Goal: Transaction & Acquisition: Purchase product/service

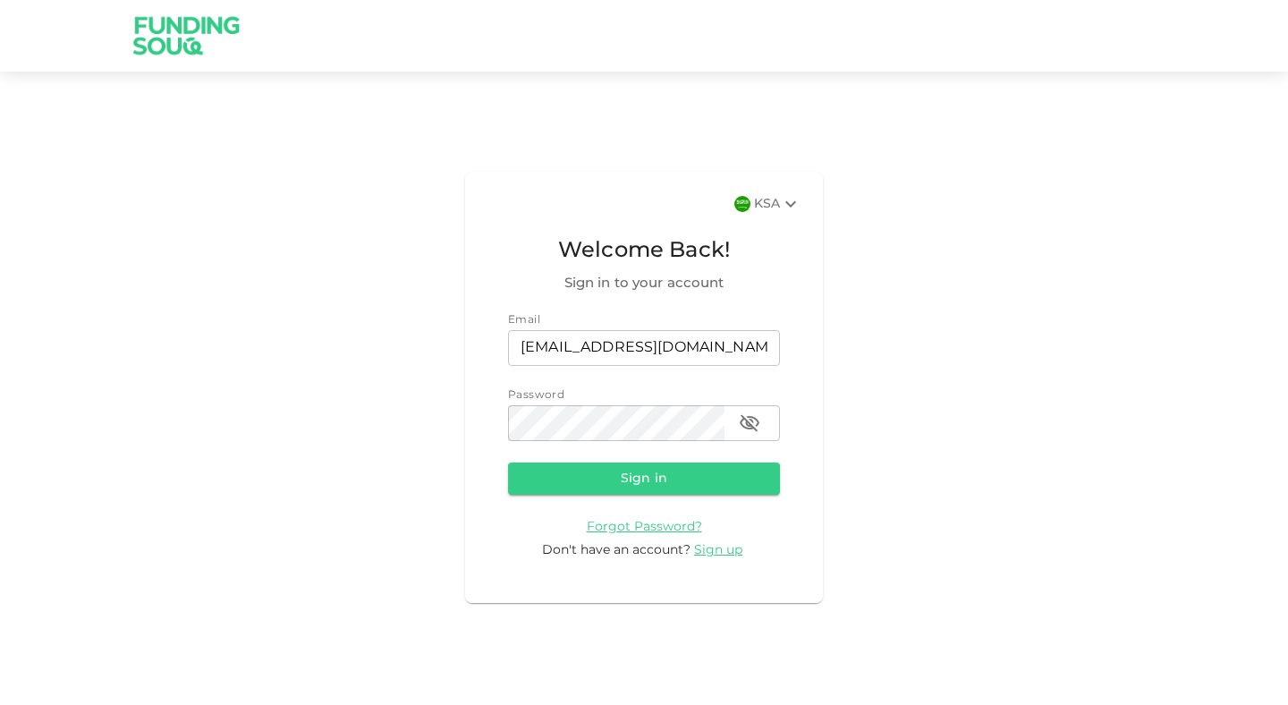
click at [656, 496] on form "Email email [EMAIL_ADDRESS][DOMAIN_NAME] email Password password password Sign …" at bounding box center [644, 436] width 272 height 248
click at [660, 490] on button "Sign in" at bounding box center [644, 478] width 272 height 32
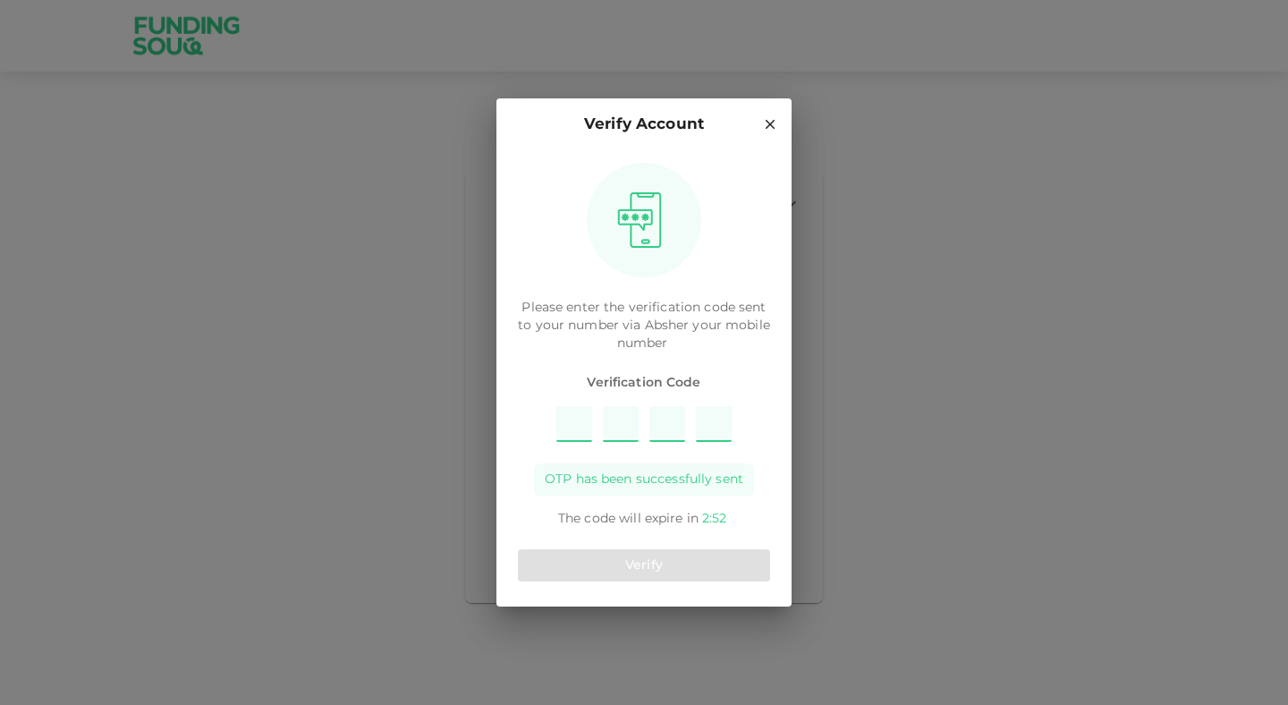
type input "4"
type input "3"
type input "6"
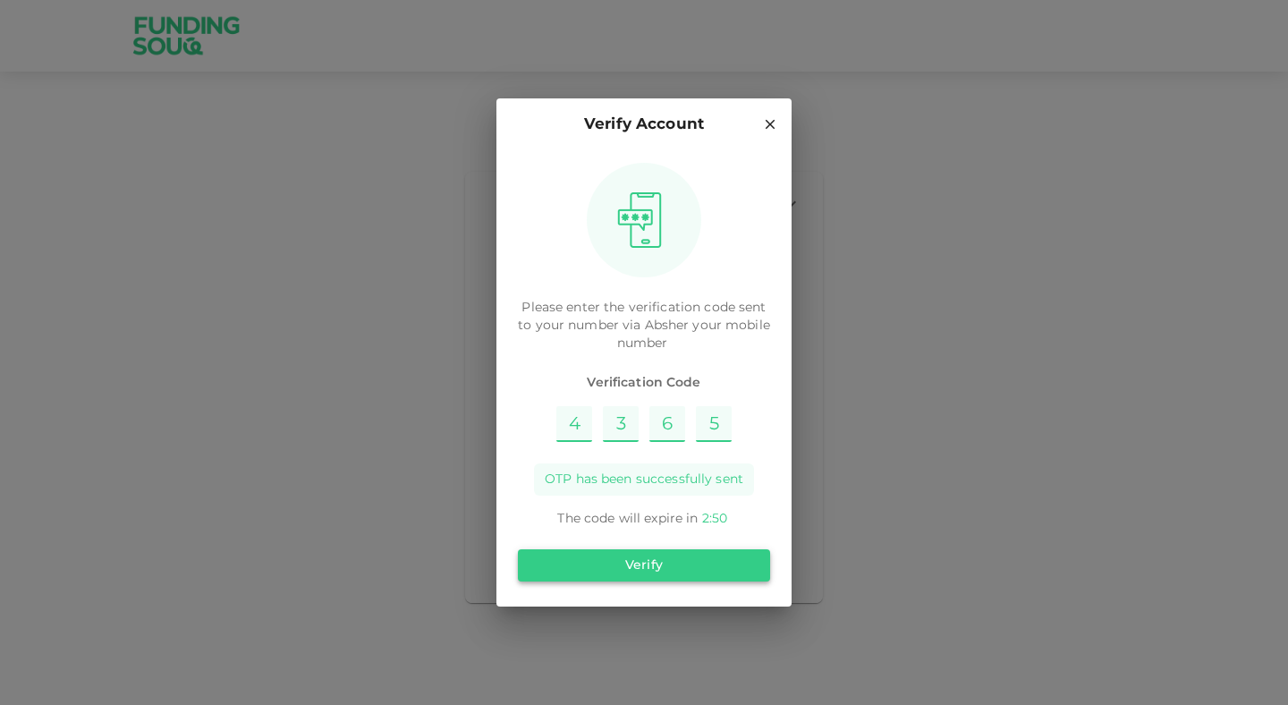
type input "5"
click at [654, 568] on button "Verify" at bounding box center [644, 565] width 252 height 32
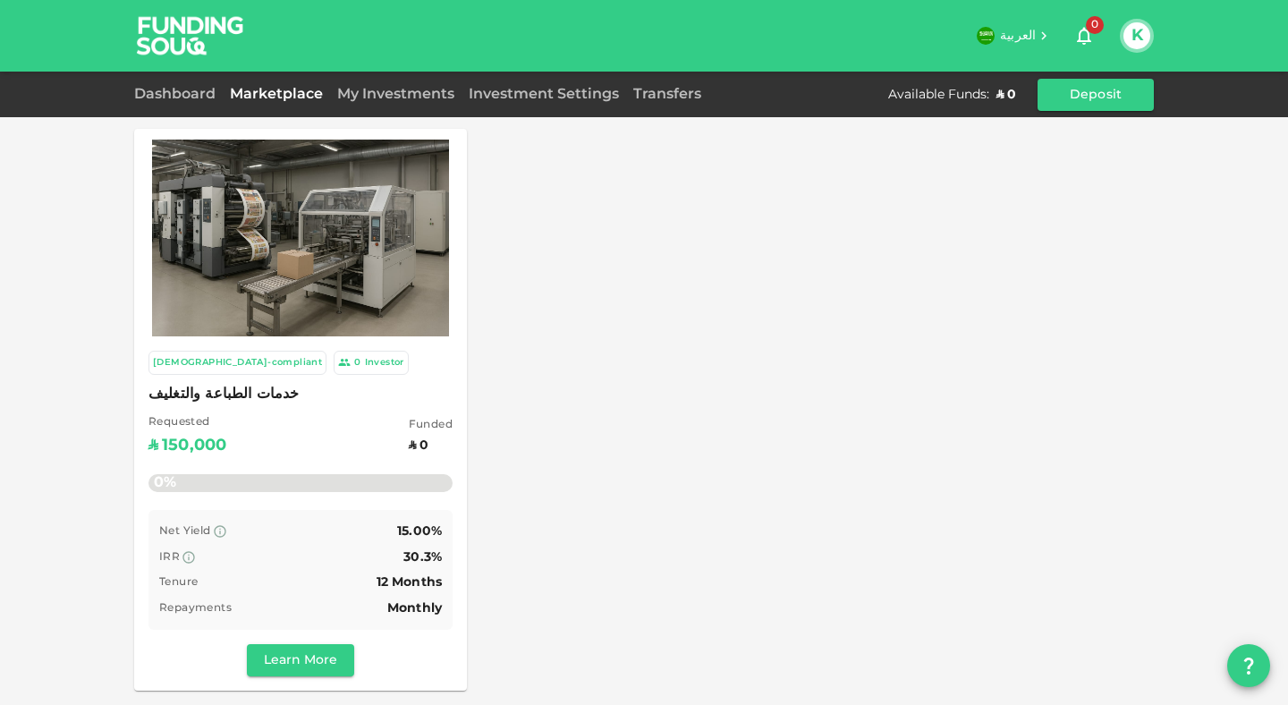
click at [824, 460] on div "Sharia-compliant 0 Investor خدمات الطباعة والتغليف Requested ʢ 150,000 Funded ʢ…" at bounding box center [644, 410] width 1020 height 562
click at [182, 97] on link "Dashboard" at bounding box center [178, 94] width 89 height 13
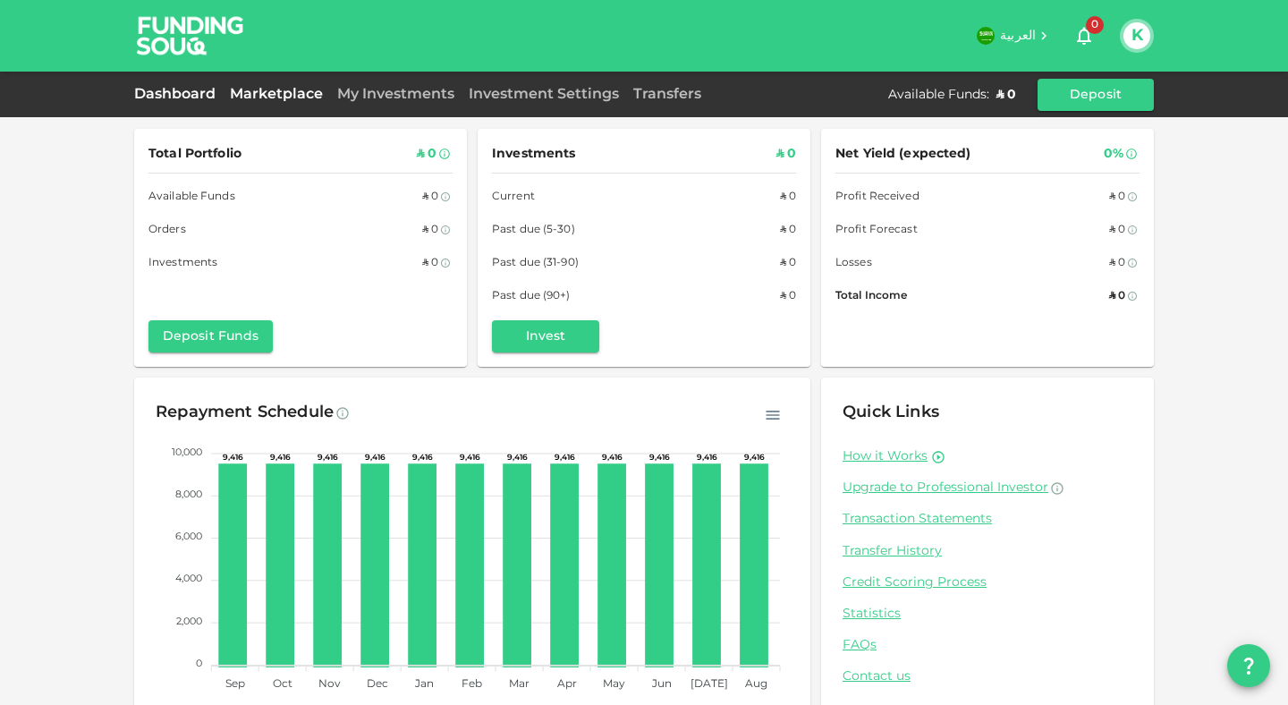
click at [243, 97] on link "Marketplace" at bounding box center [276, 94] width 107 height 13
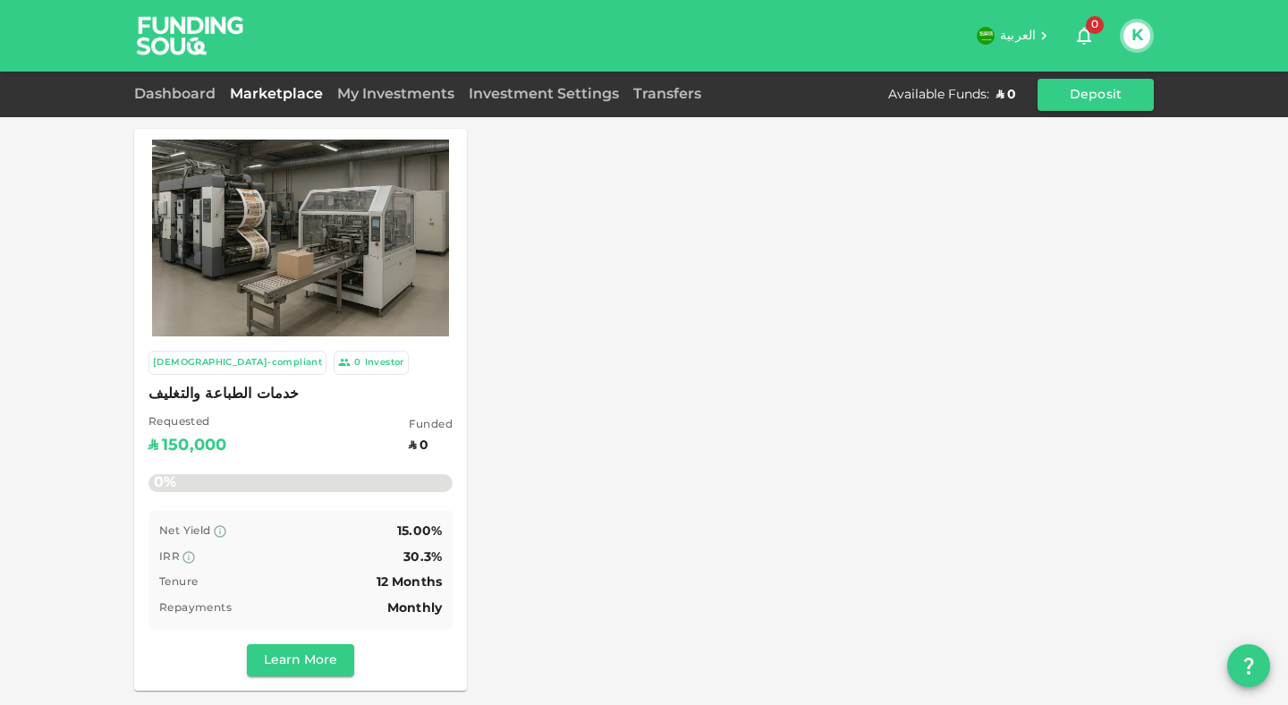
click at [614, 439] on div "Sharia-compliant 0 Investor خدمات الطباعة والتغليف Requested ʢ 150,000 Funded ʢ…" at bounding box center [644, 410] width 1020 height 562
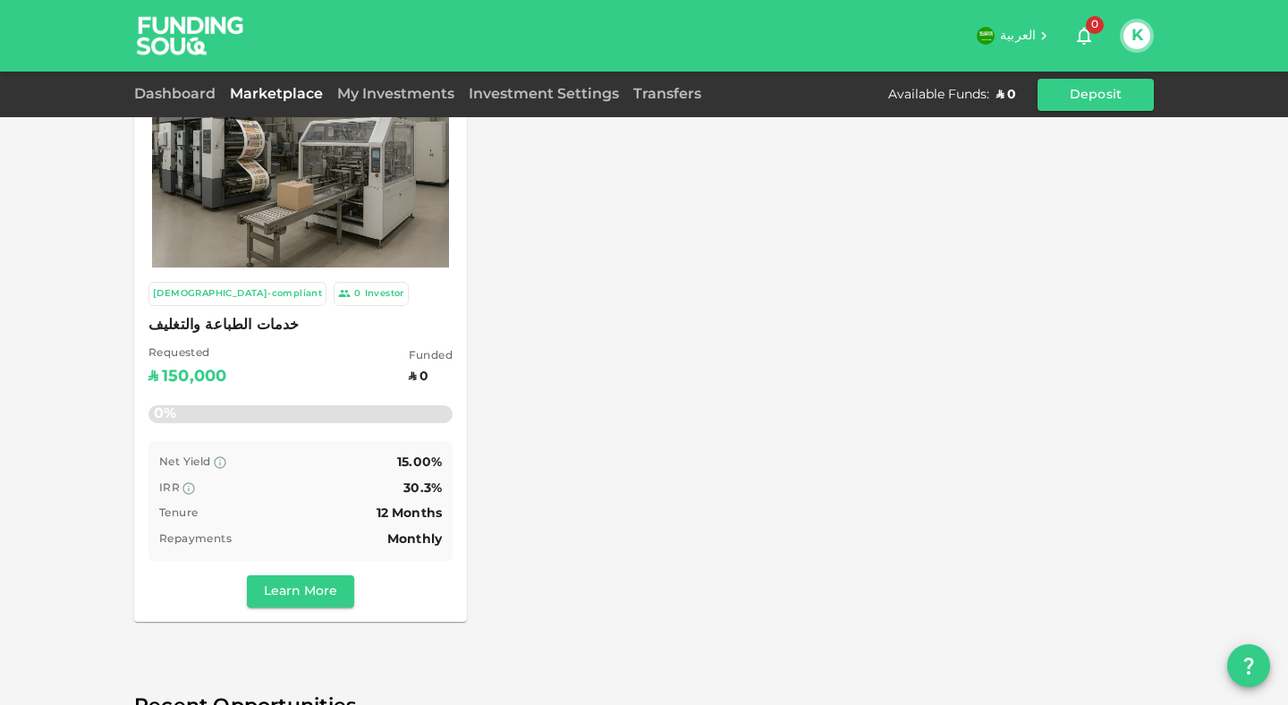
scroll to position [168, 0]
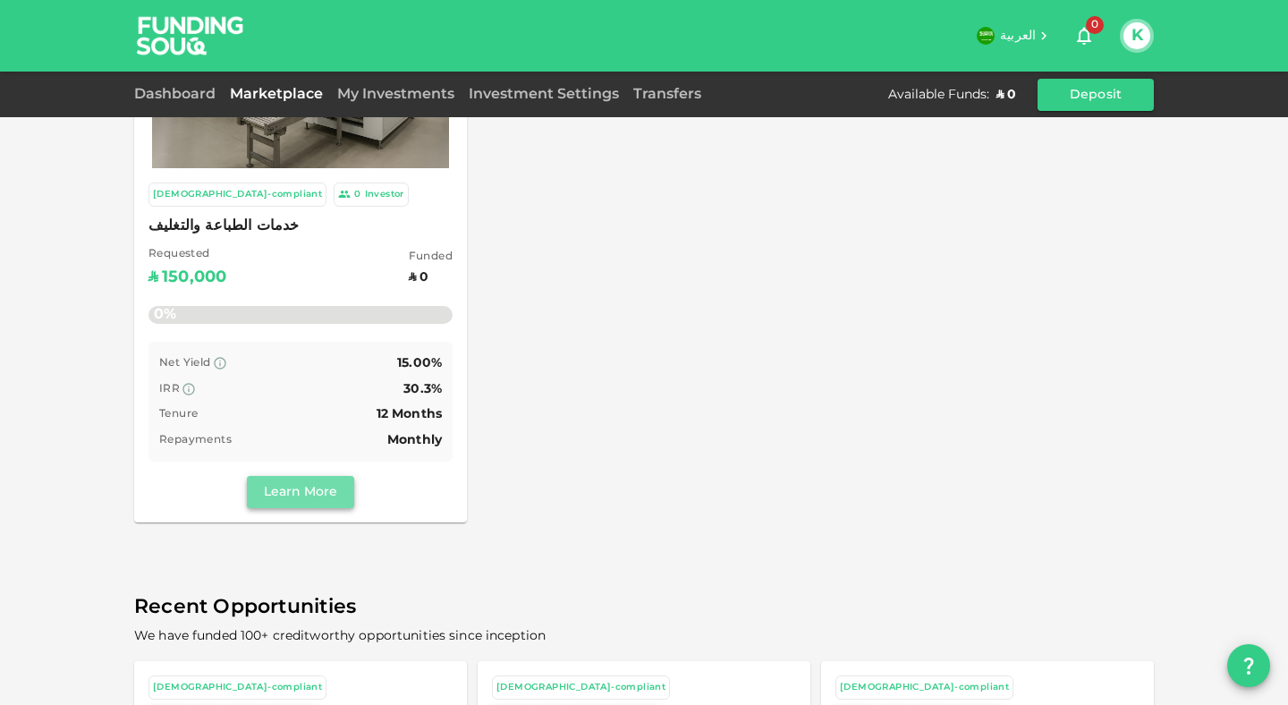
click at [344, 477] on button "Learn More" at bounding box center [300, 492] width 107 height 32
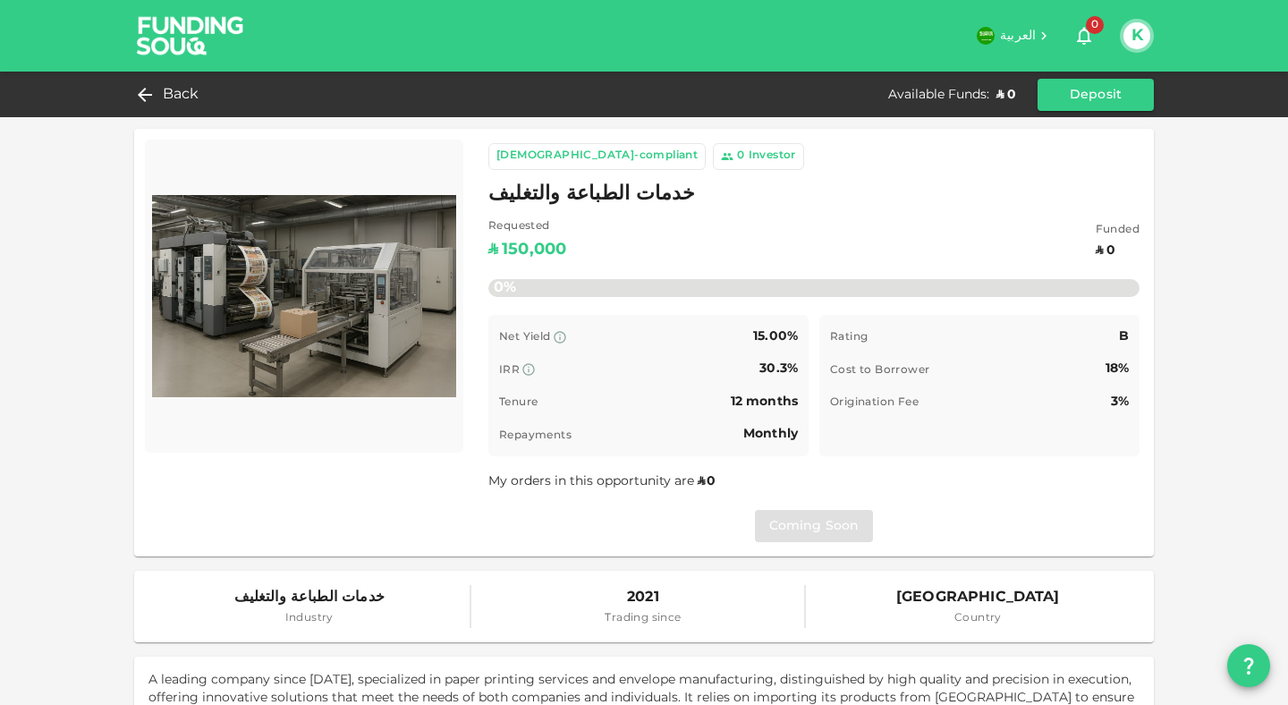
click at [763, 336] on span "15.00%" at bounding box center [775, 336] width 45 height 13
click at [762, 336] on span "15.00%" at bounding box center [775, 336] width 45 height 13
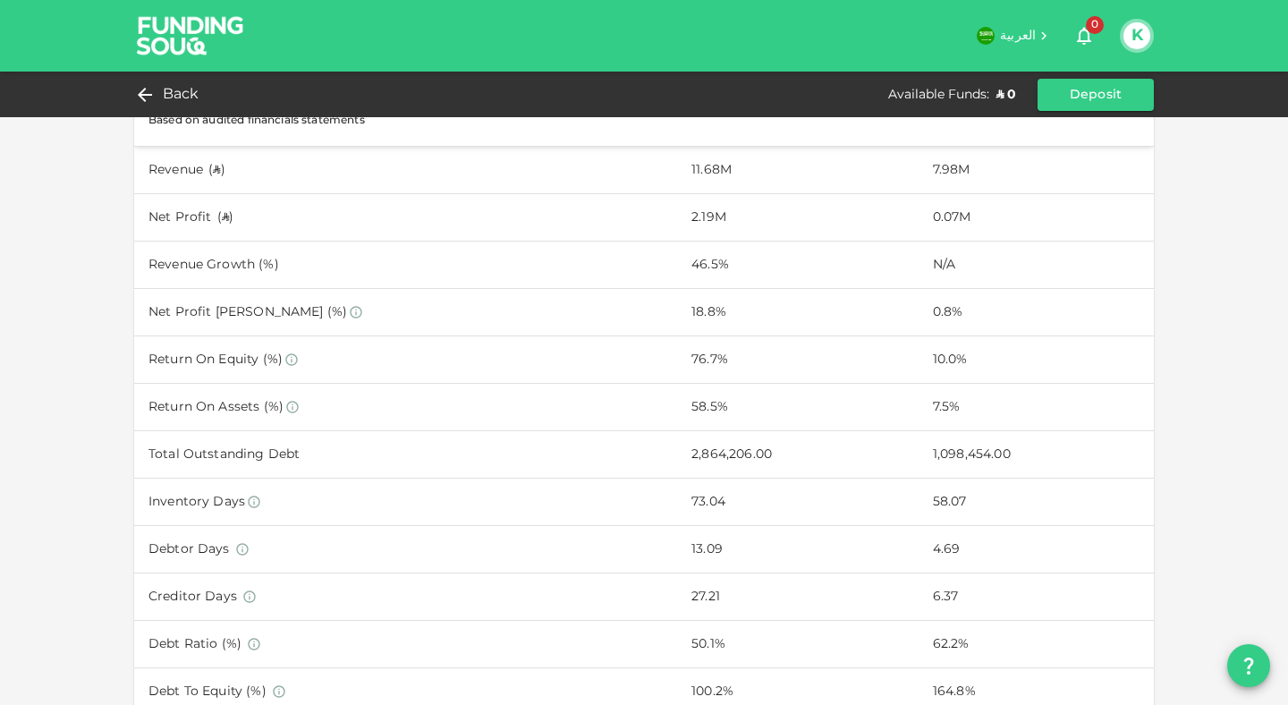
scroll to position [665, 0]
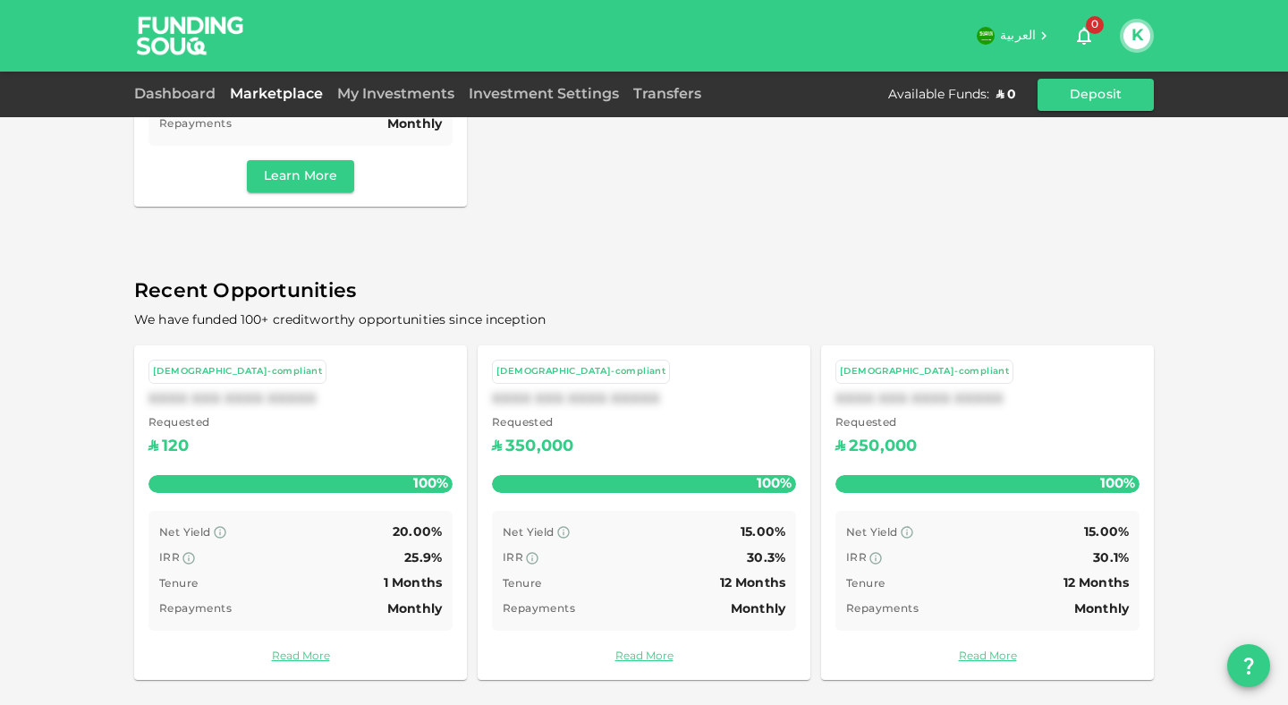
scroll to position [484, 0]
